Goal: Transaction & Acquisition: Purchase product/service

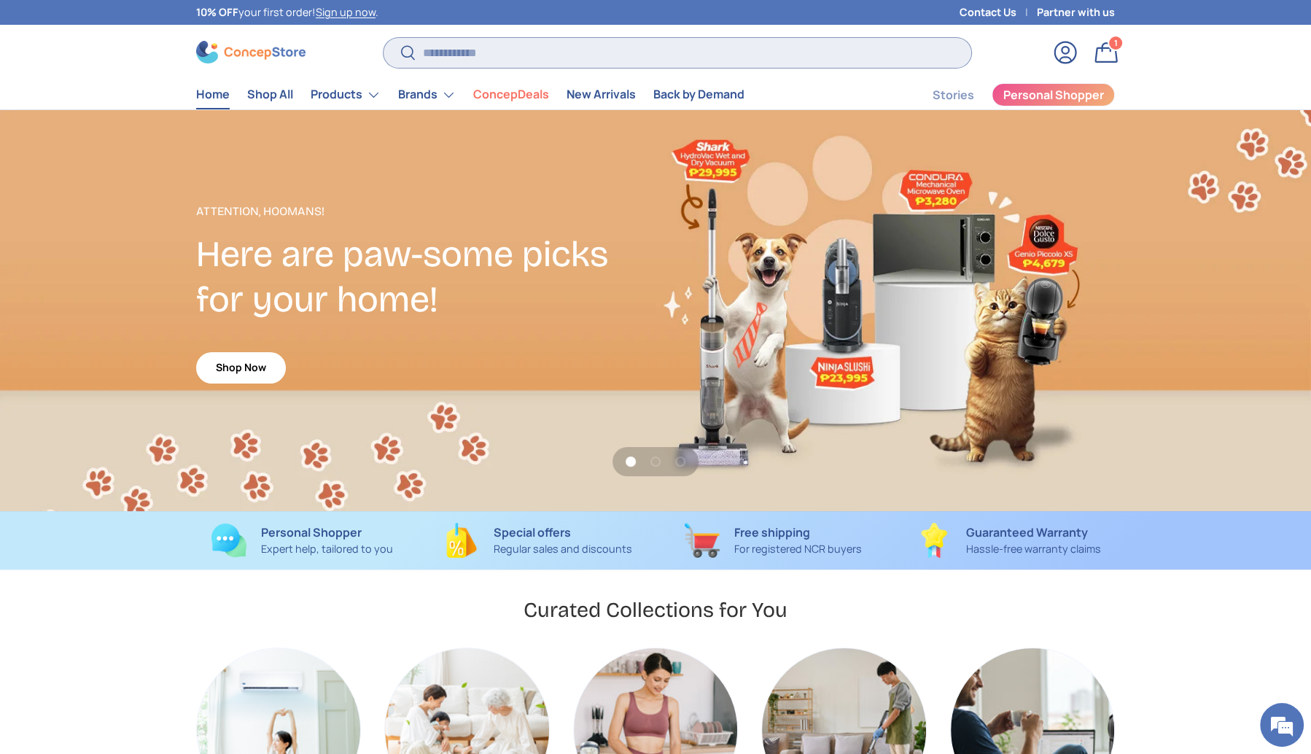
click at [470, 58] on input "Search" at bounding box center [678, 53] width 588 height 30
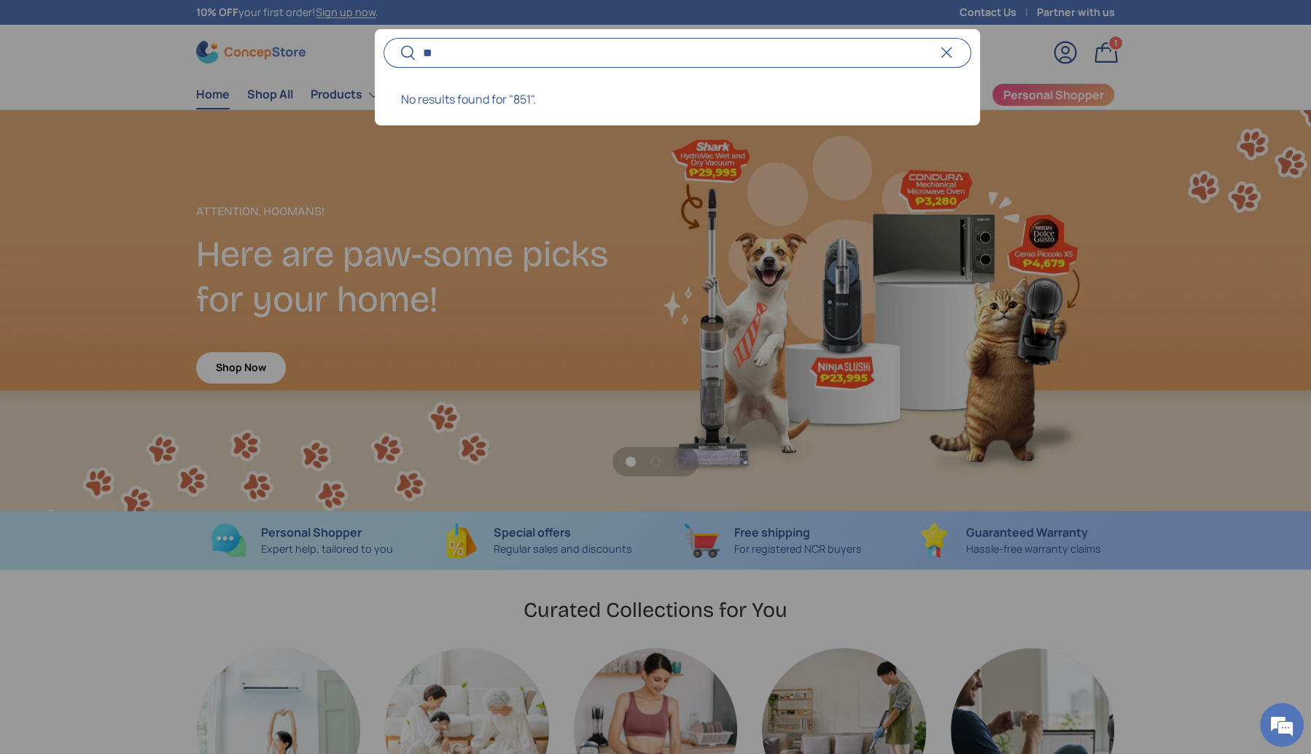
type input "*"
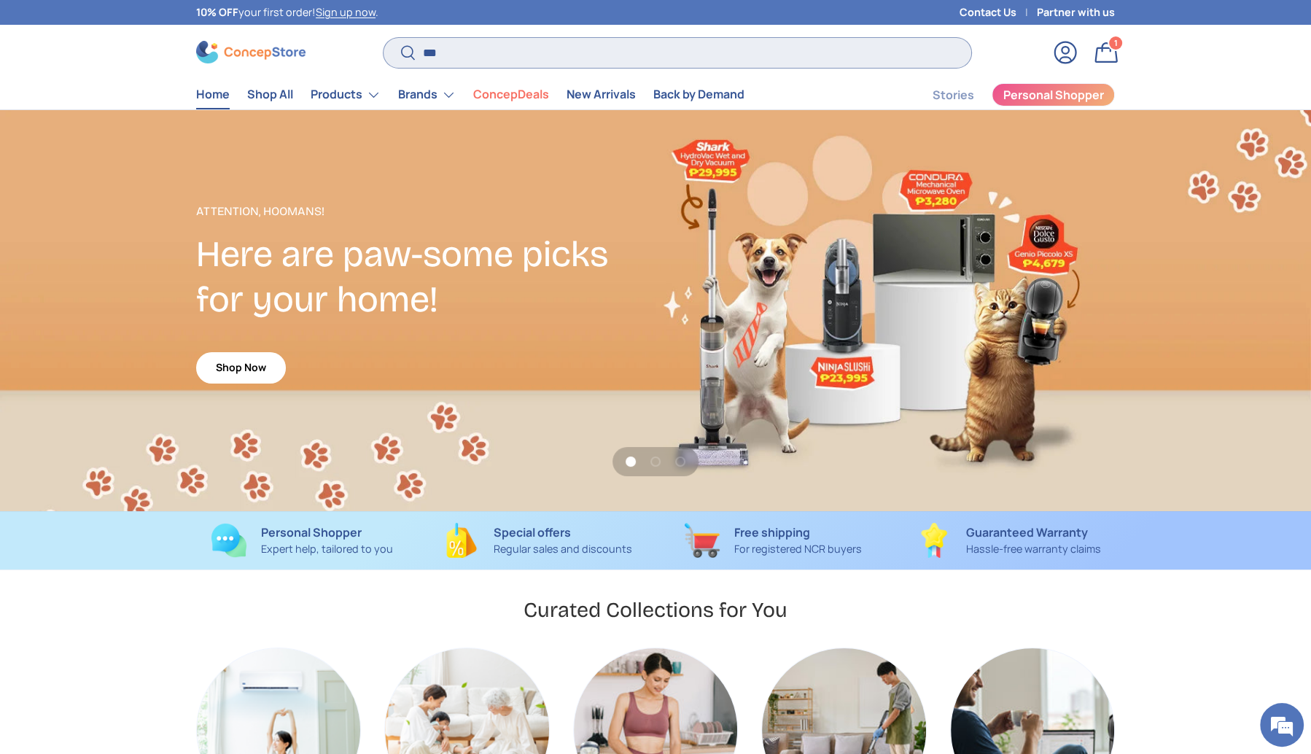
type input "***"
click at [384, 36] on button "Search" at bounding box center [400, 53] width 33 height 34
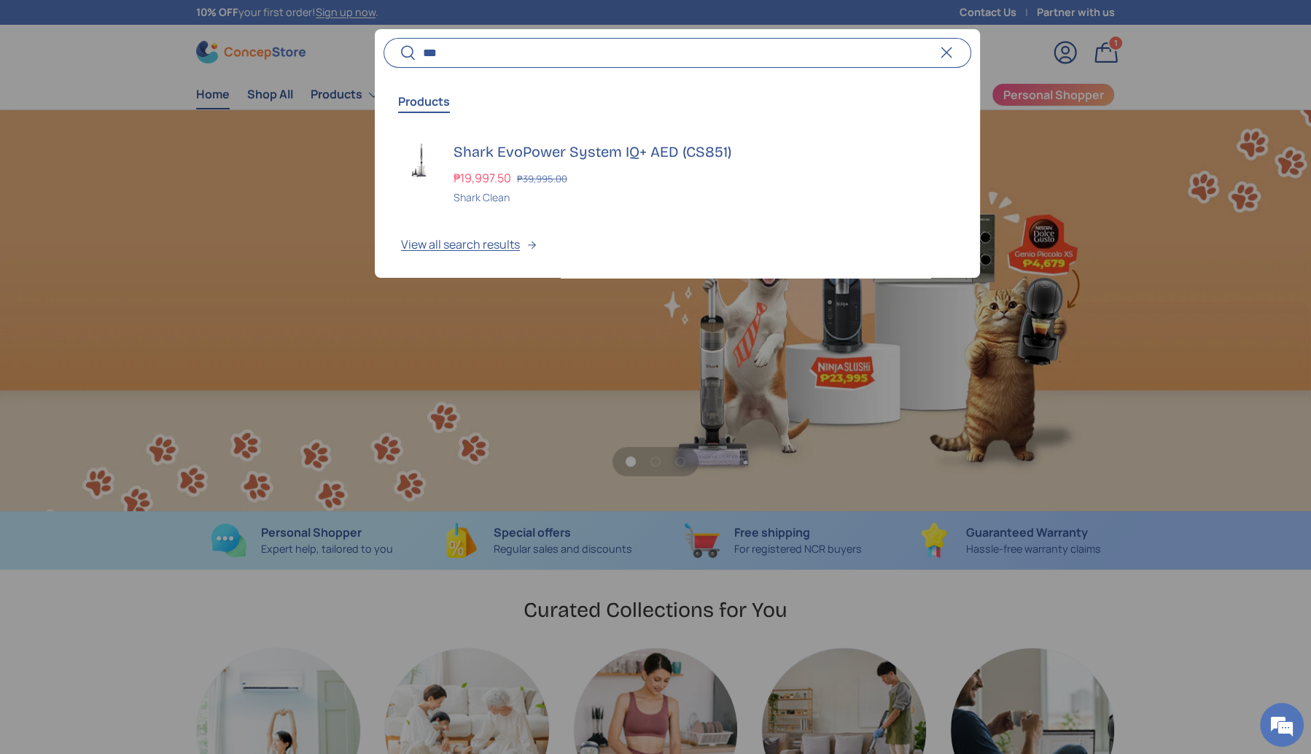
scroll to position [0, 1310]
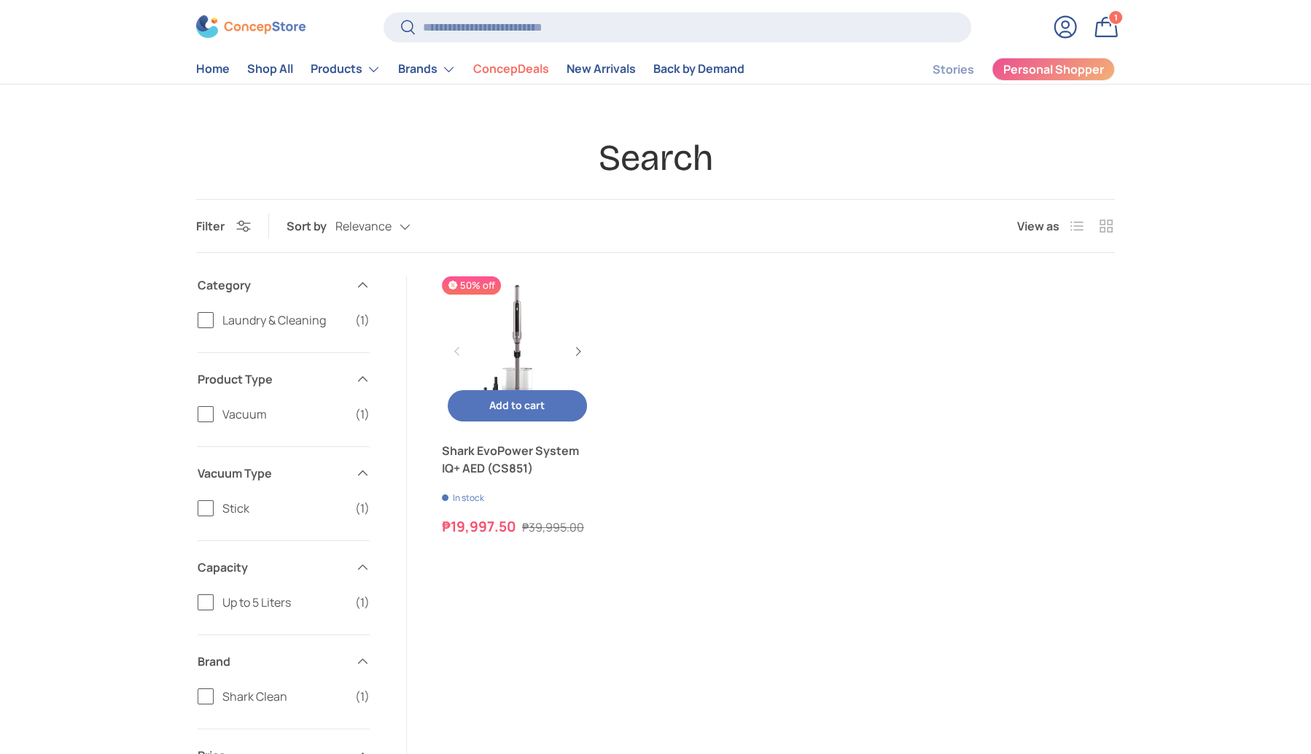
scroll to position [33, 0]
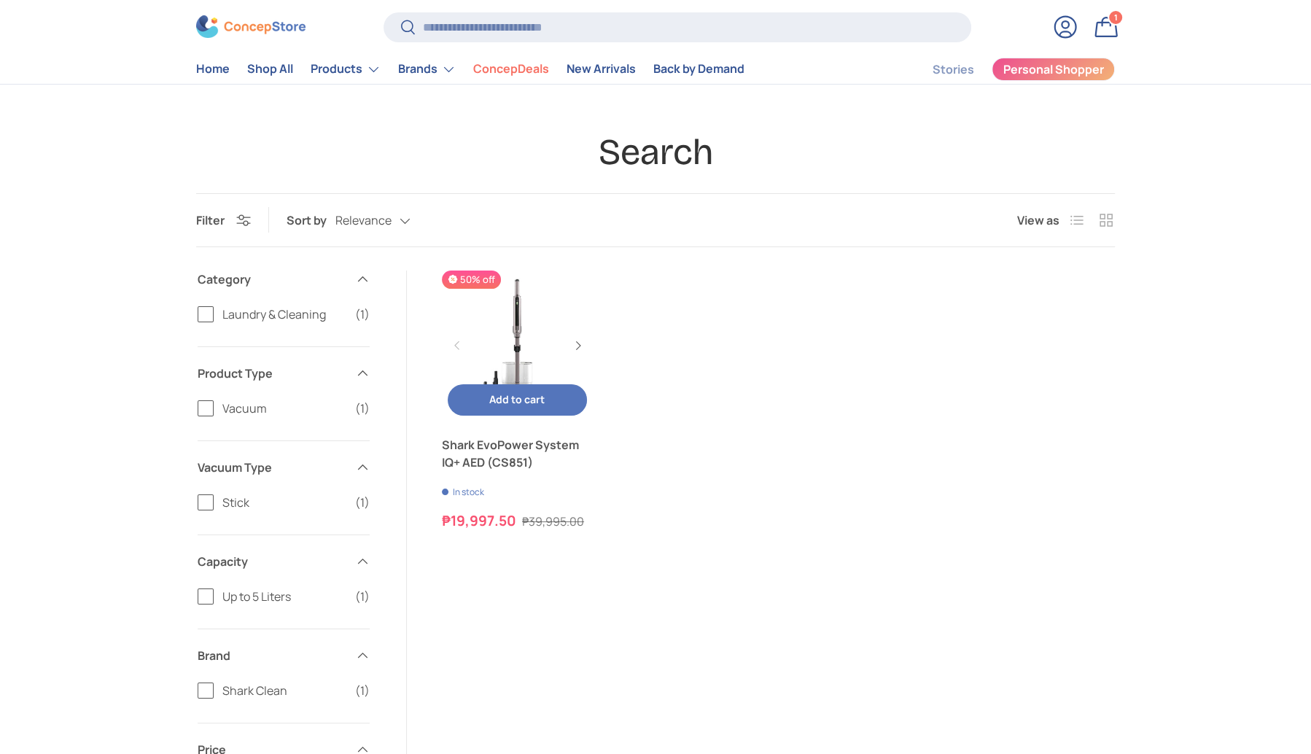
click at [495, 348] on link "Shark EvoPower System IQ+ AED (CS851)" at bounding box center [517, 346] width 151 height 151
